Goal: Communication & Community: Answer question/provide support

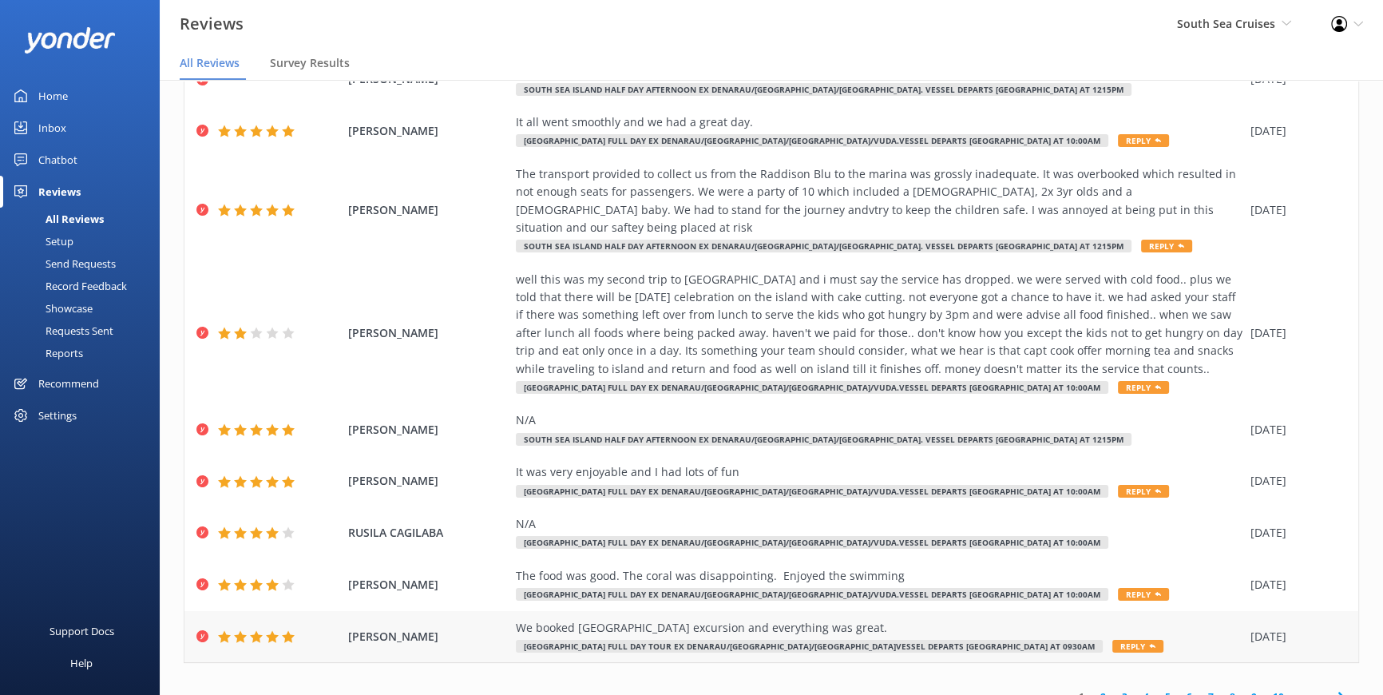
scroll to position [196, 0]
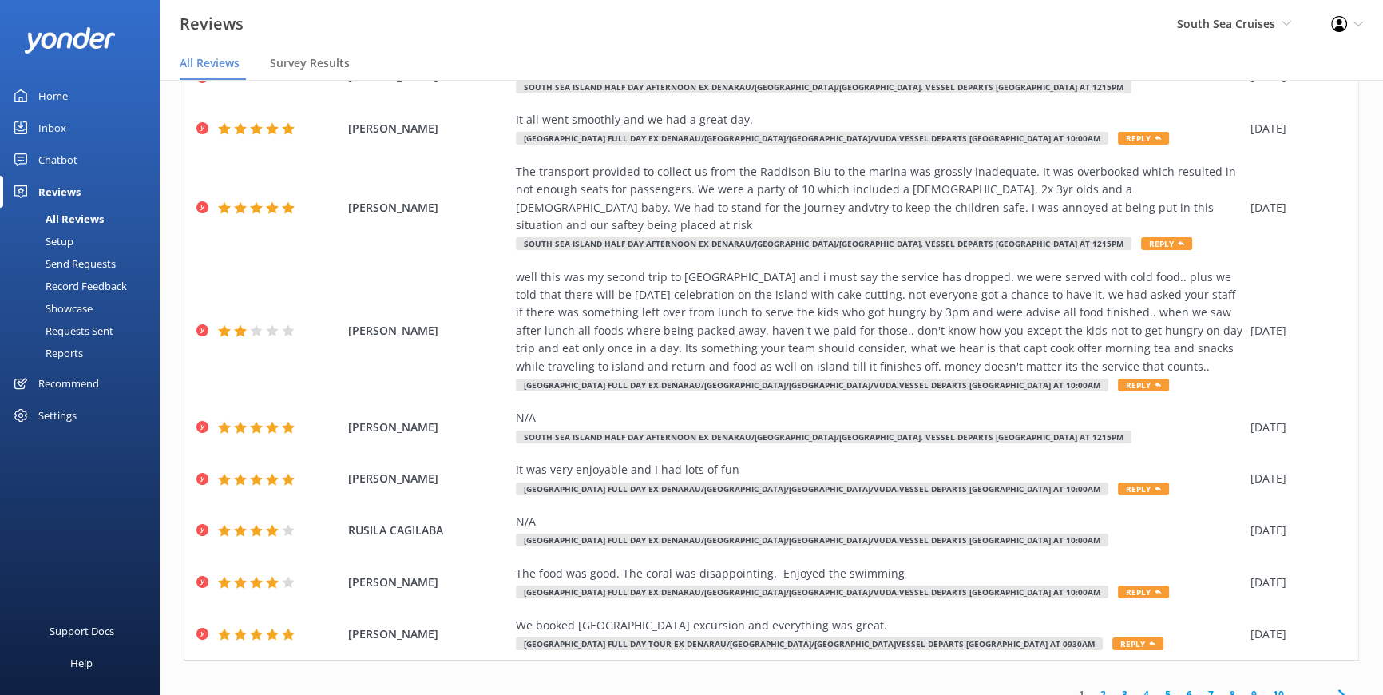
click at [1095, 687] on link "2" at bounding box center [1103, 694] width 22 height 15
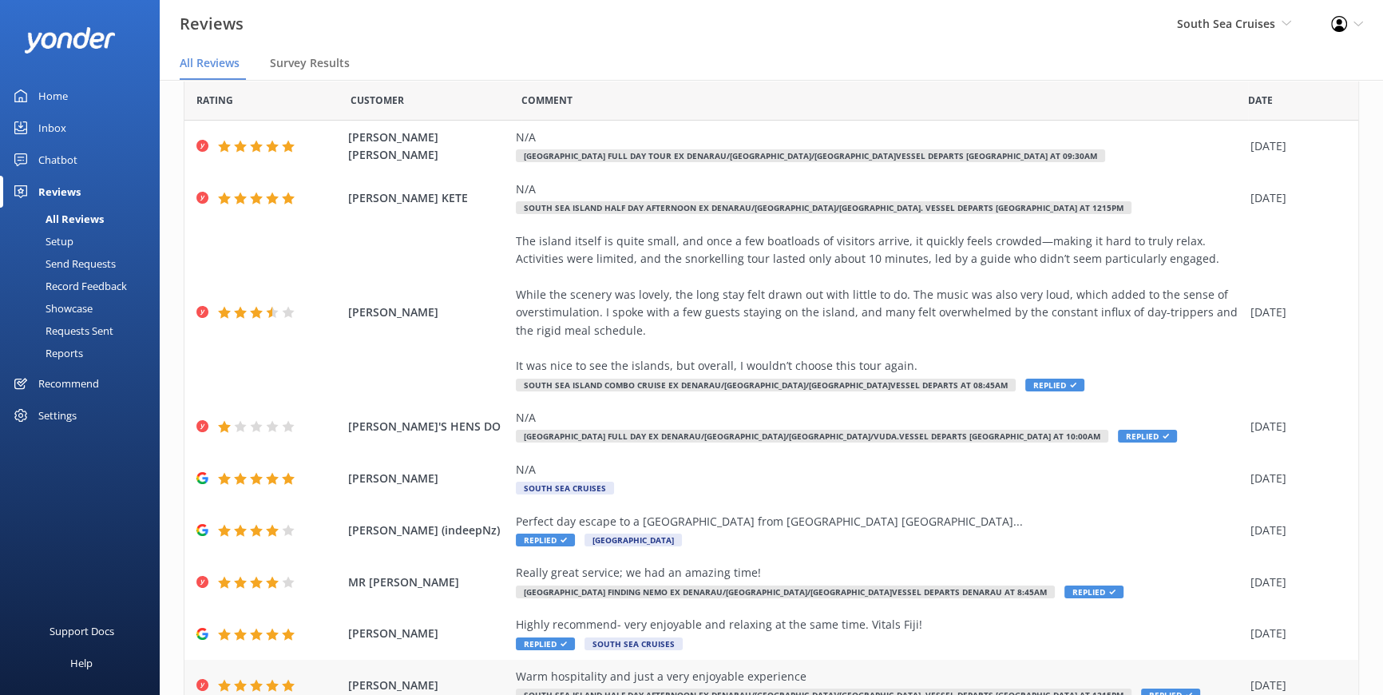
scroll to position [177, 0]
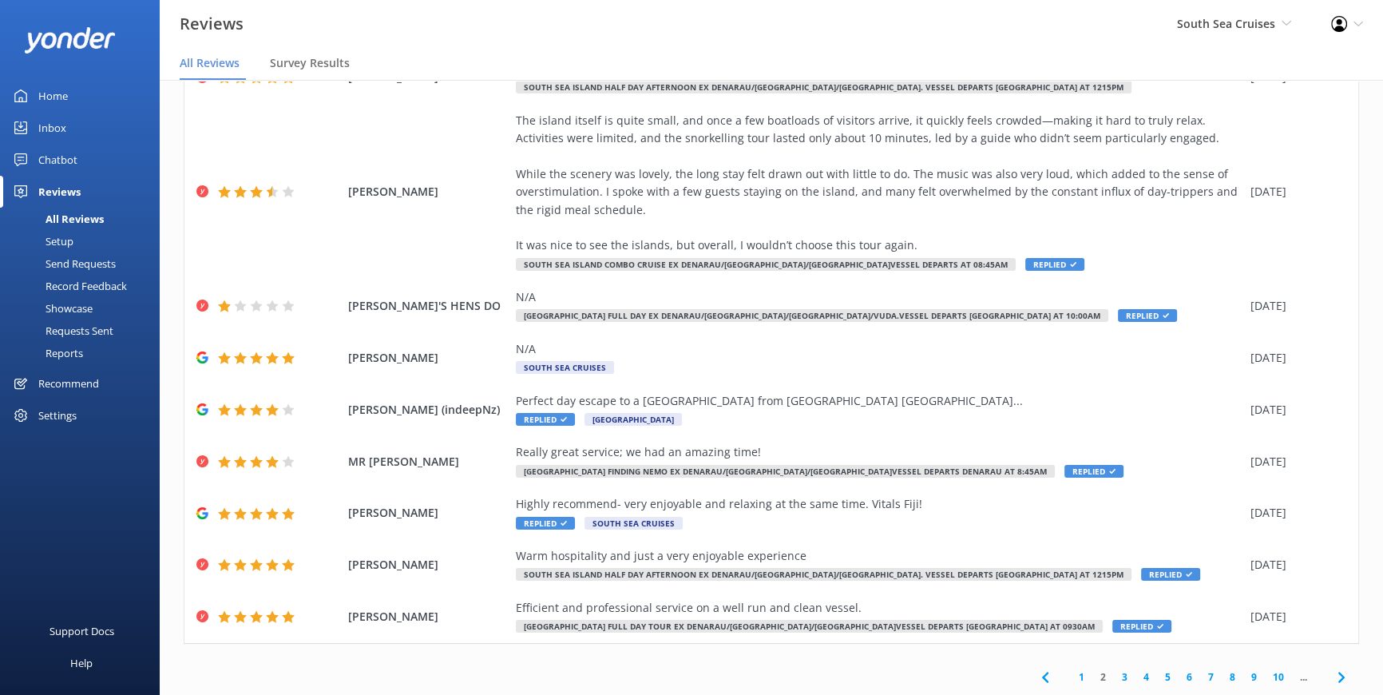
click at [1117, 679] on link "3" at bounding box center [1125, 676] width 22 height 15
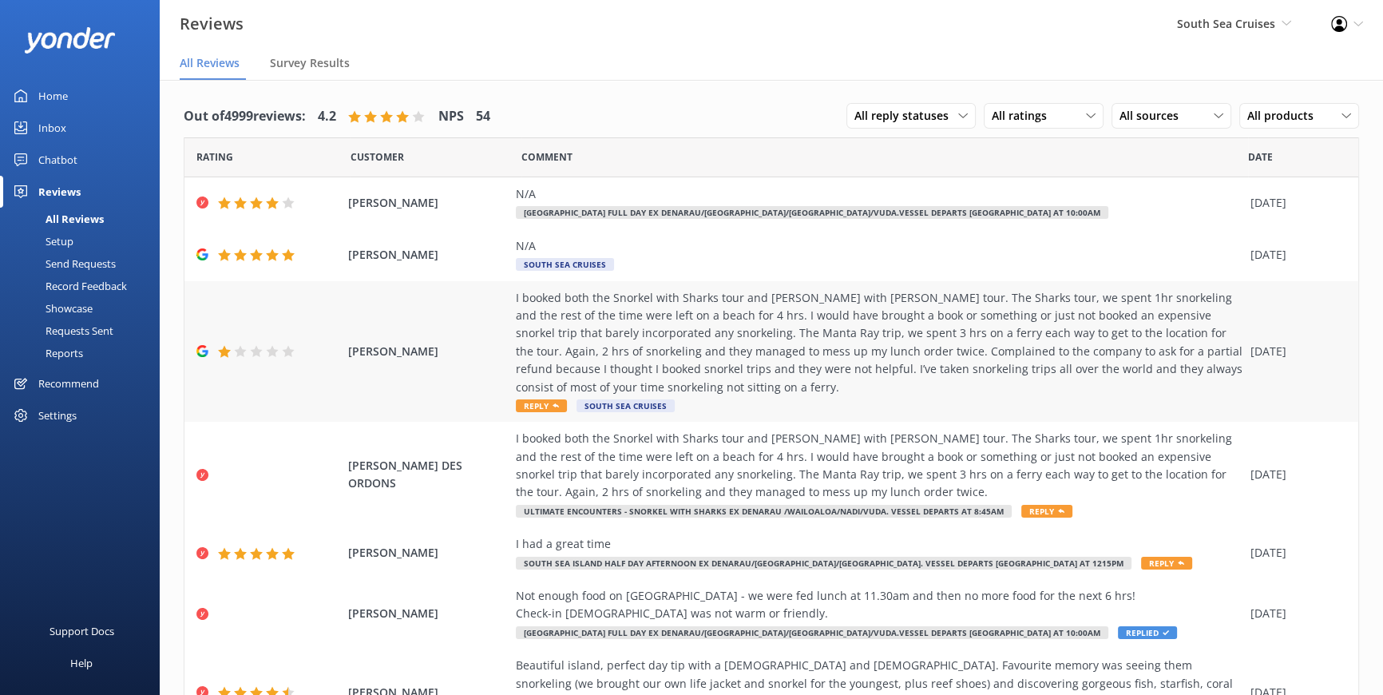
click at [522, 406] on span "Reply" at bounding box center [541, 405] width 51 height 13
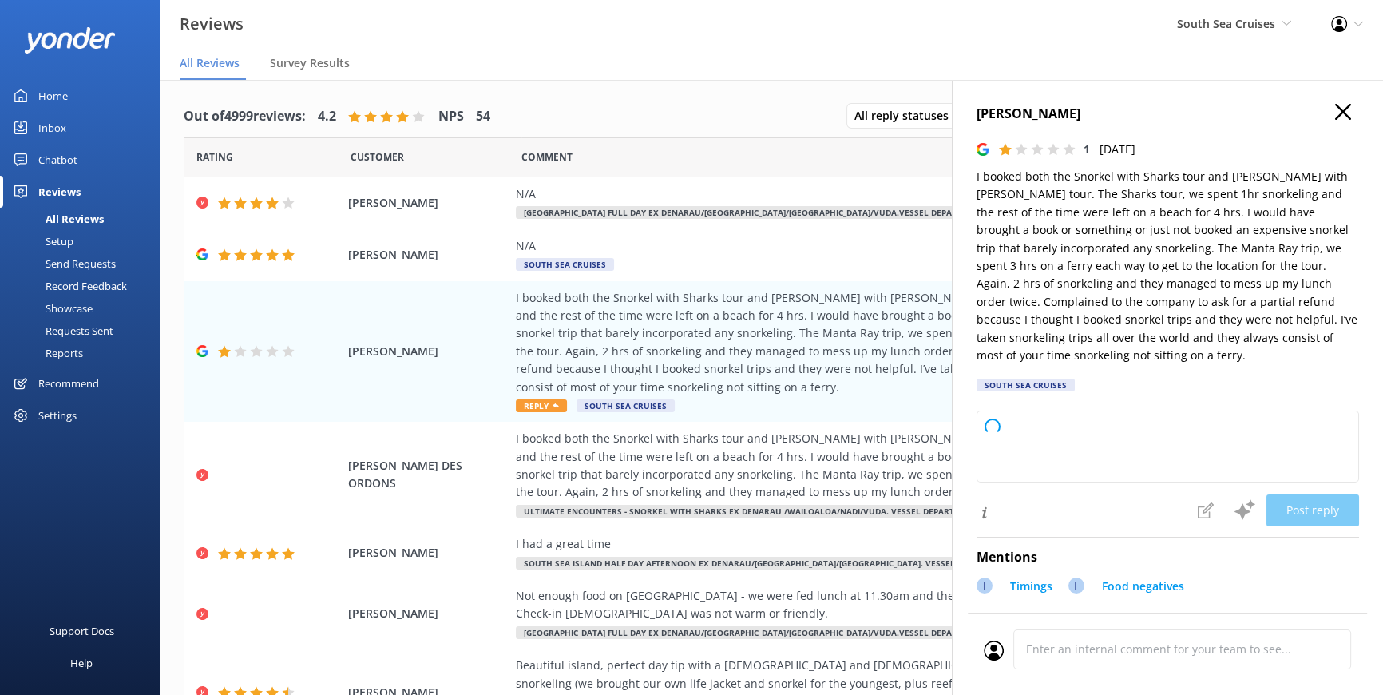
click at [1021, 524] on div "Post reply" at bounding box center [1168, 511] width 383 height 34
click at [1014, 455] on textarea at bounding box center [1168, 446] width 383 height 72
type textarea "Thank you for sharing your feedback. We’re sorry to hear that your experience d…"
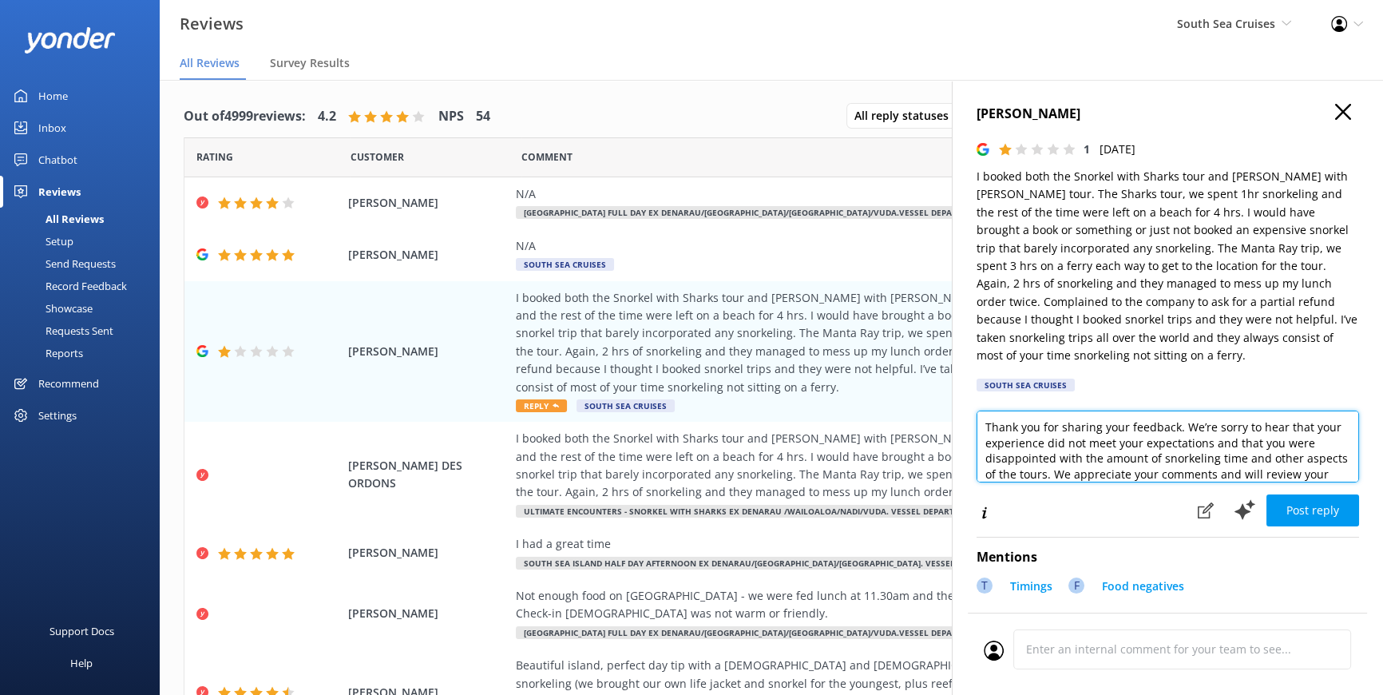
drag, startPoint x: 1334, startPoint y: 481, endPoint x: 1350, endPoint y: 483, distance: 16.9
click at [1350, 483] on div "[PERSON_NAME] 1 [DATE] I booked both the Snorkel with Sharks tour and [PERSON_N…" at bounding box center [1167, 427] width 431 height 695
click at [1174, 441] on textarea "Thank you for sharing your feedback. We’re sorry to hear that your experience d…" at bounding box center [1168, 446] width 383 height 72
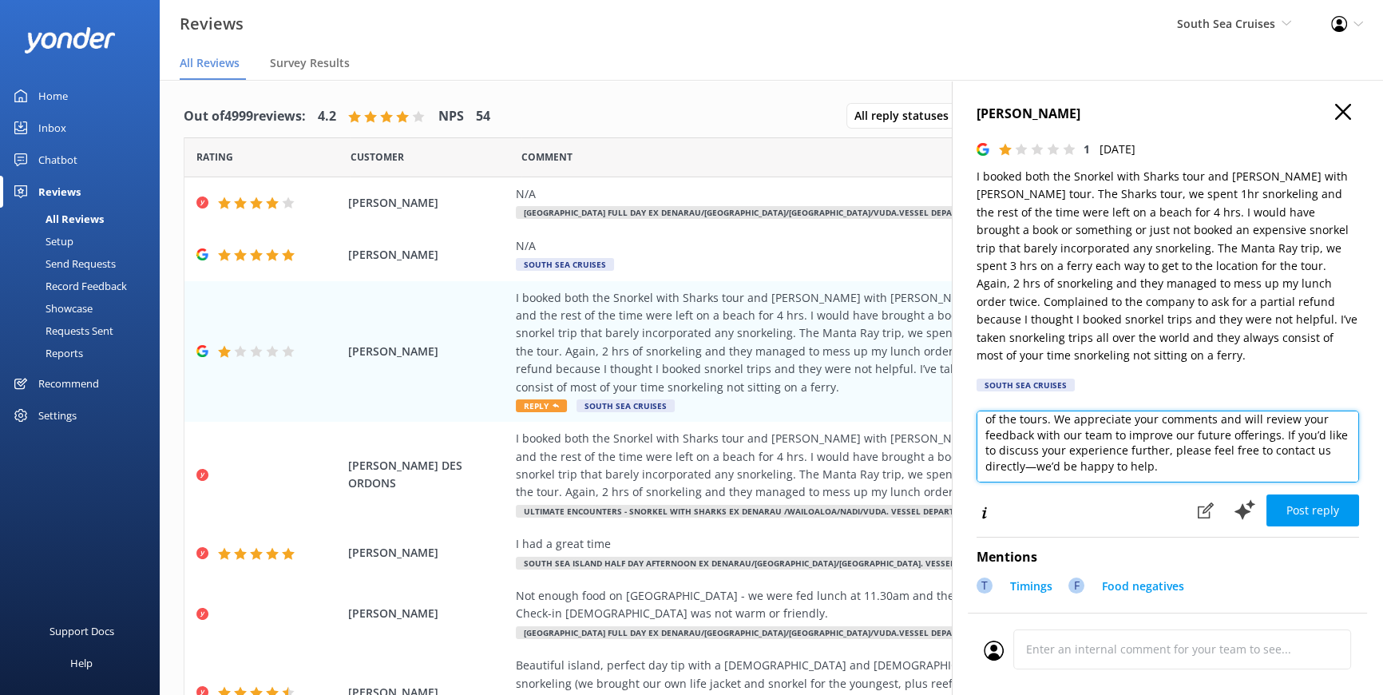
drag, startPoint x: 985, startPoint y: 426, endPoint x: 1338, endPoint y: 482, distance: 356.6
click at [1338, 482] on textarea "Thank you for sharing your feedback. We’re sorry to hear that your experience d…" at bounding box center [1168, 446] width 383 height 72
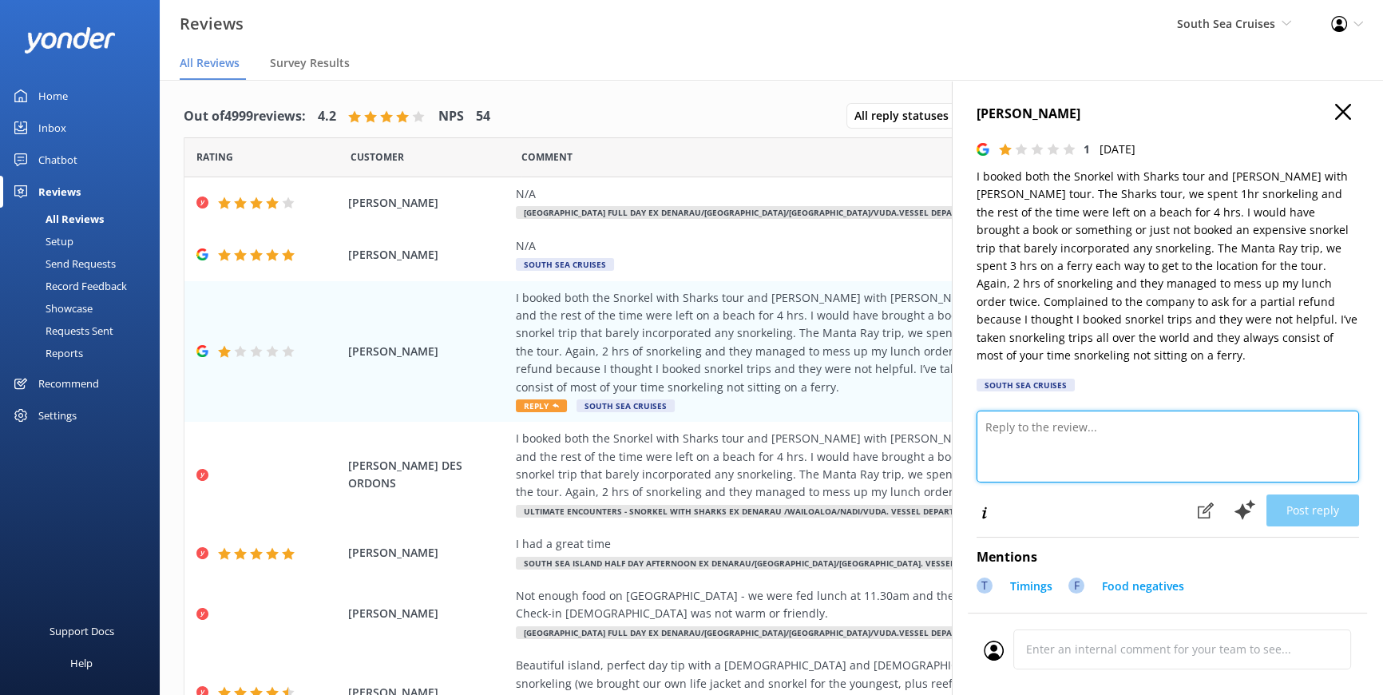
scroll to position [0, 0]
paste textarea "Lore Ipsumd Sitam, Conse adi eli seddoeiu tem inc utl etdolo mag aliq en admin …"
type textarea "Lore Ipsumd Sitam, Conse adi eli seddoeiu tem inc utl etdolo mag aliq en admin …"
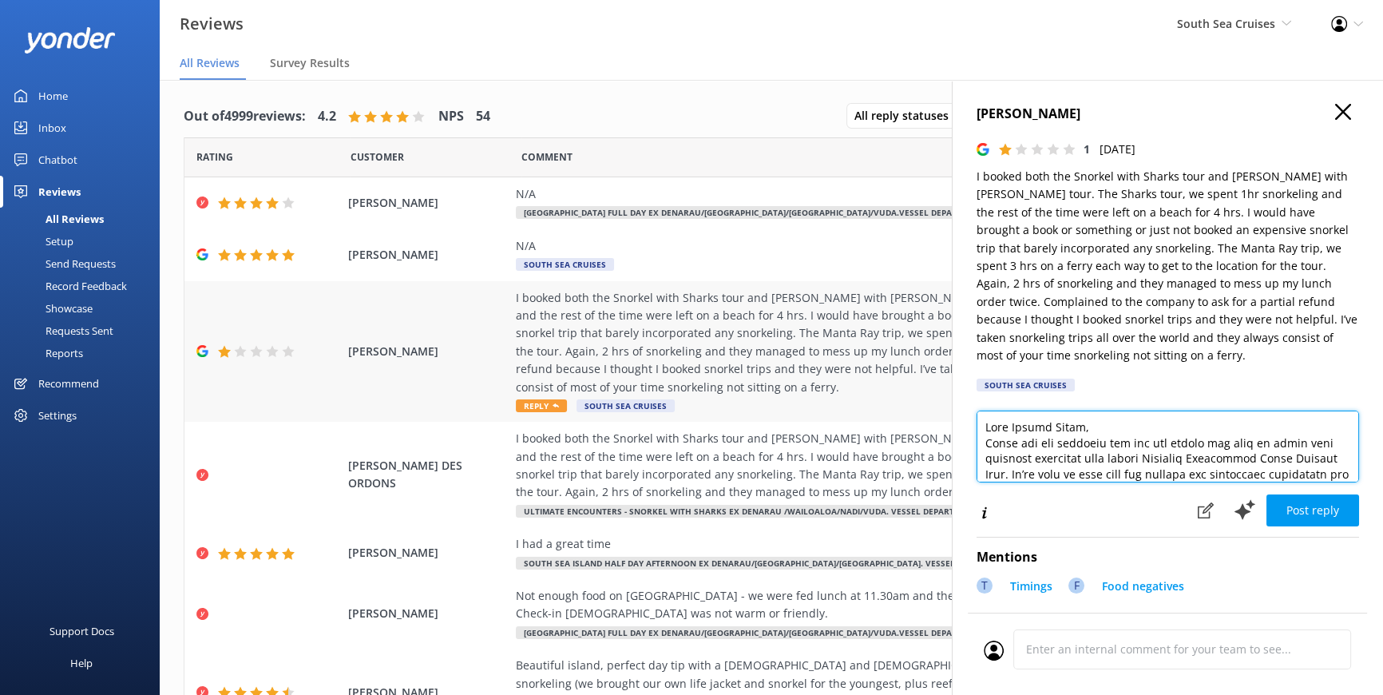
drag, startPoint x: 1135, startPoint y: 471, endPoint x: 948, endPoint y: 391, distance: 203.5
click at [948, 391] on div "Out of 4999 reviews: 4.2 NPS 54 All reply statuses All reply statuses Needs a r…" at bounding box center [771, 403] width 1223 height 647
